Goal: Information Seeking & Learning: Learn about a topic

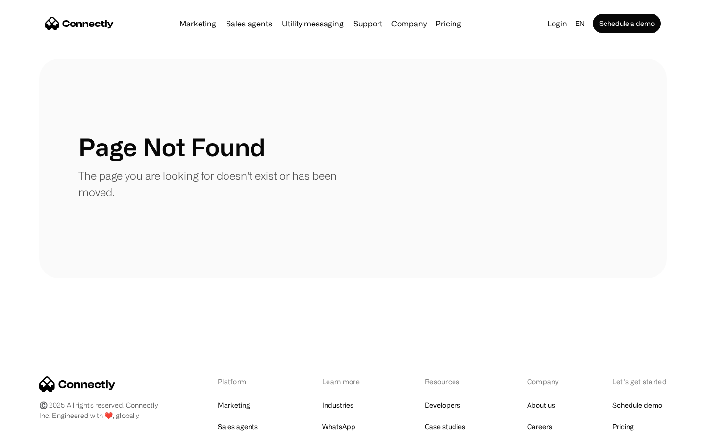
scroll to position [179, 0]
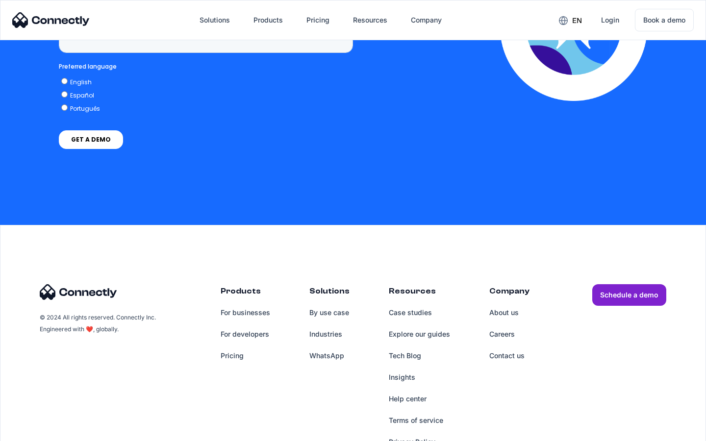
scroll to position [2497, 0]
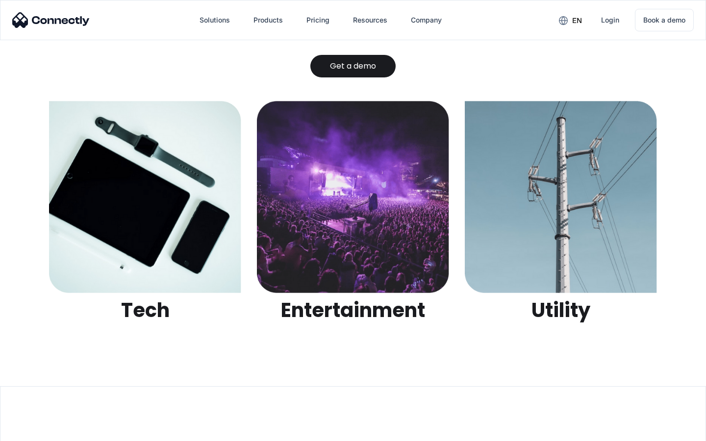
scroll to position [3094, 0]
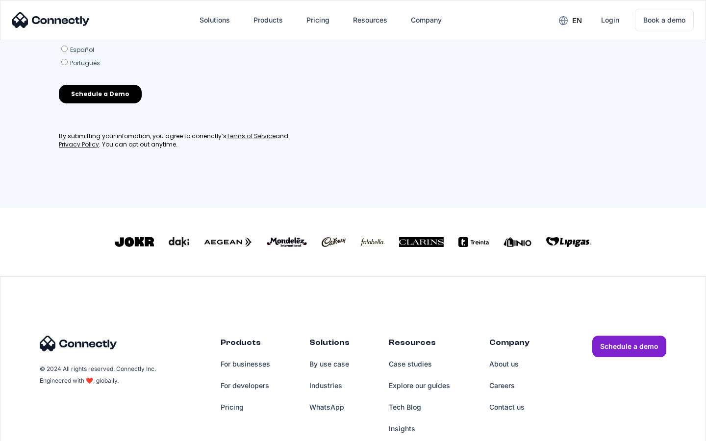
scroll to position [430, 0]
